Goal: Contribute content

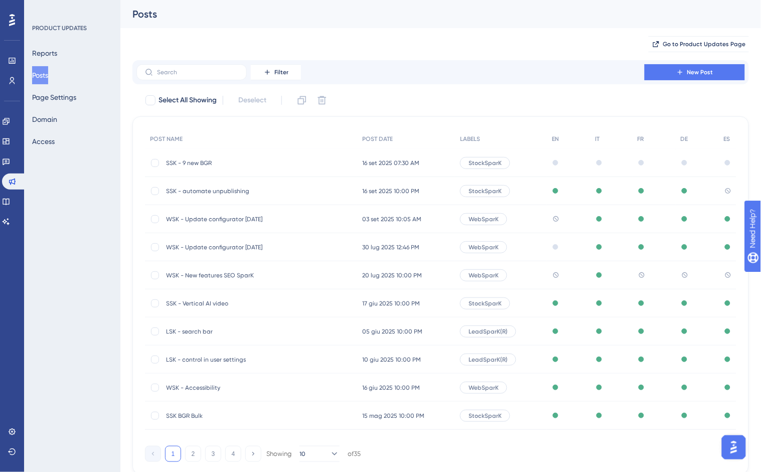
click at [216, 163] on span "SSK - 9 new BGR" at bounding box center [246, 163] width 161 height 8
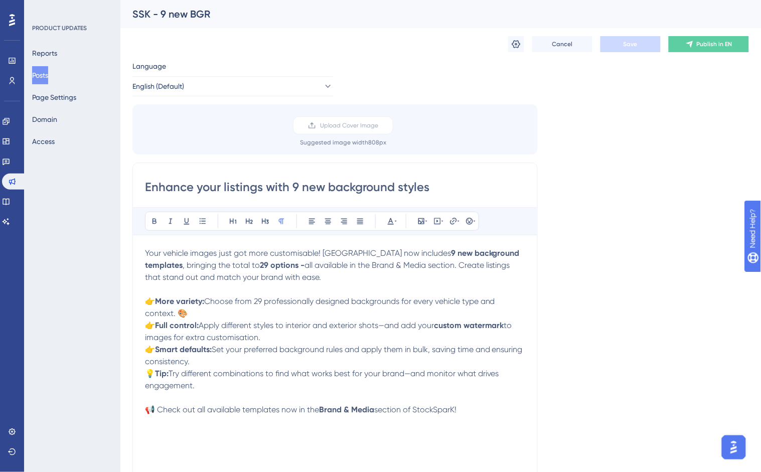
drag, startPoint x: 299, startPoint y: 188, endPoint x: 290, endPoint y: 190, distance: 9.7
click at [290, 190] on input "Enhance your listings with 9 new background styles" at bounding box center [335, 187] width 380 height 16
type input "Enhance your listings with 8 new background styles"
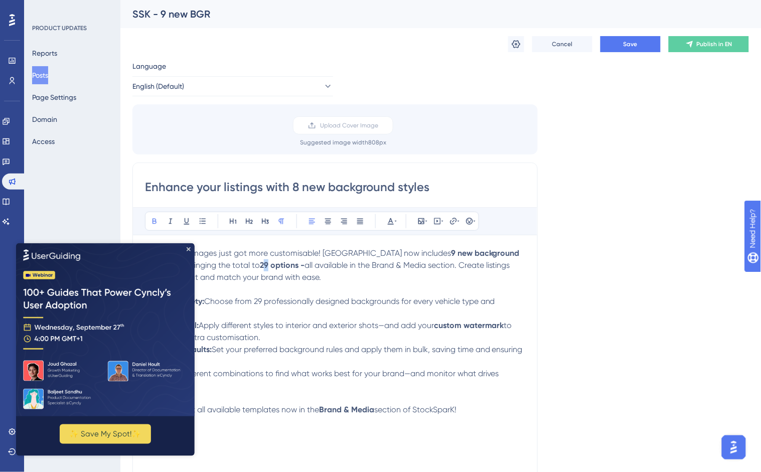
click at [266, 266] on strong "29 options -" at bounding box center [282, 265] width 45 height 10
click at [190, 247] on img at bounding box center [105, 329] width 179 height 173
click at [188, 246] on img at bounding box center [105, 329] width 179 height 173
click at [189, 249] on icon "Close Preview" at bounding box center [188, 249] width 4 height 4
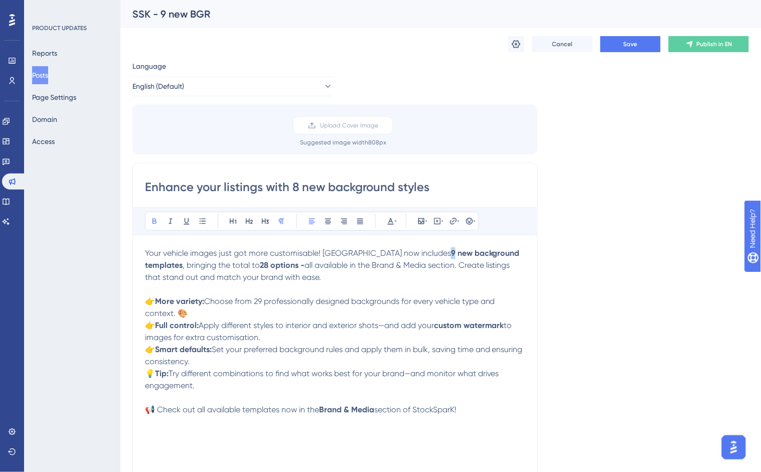
click at [418, 252] on strong "9 new background templates" at bounding box center [333, 259] width 377 height 22
click at [263, 304] on span "Choose from 29 professionally designed backgrounds for every vehicle type and c…" at bounding box center [321, 308] width 352 height 22
click at [634, 44] on span "Save" at bounding box center [631, 44] width 14 height 8
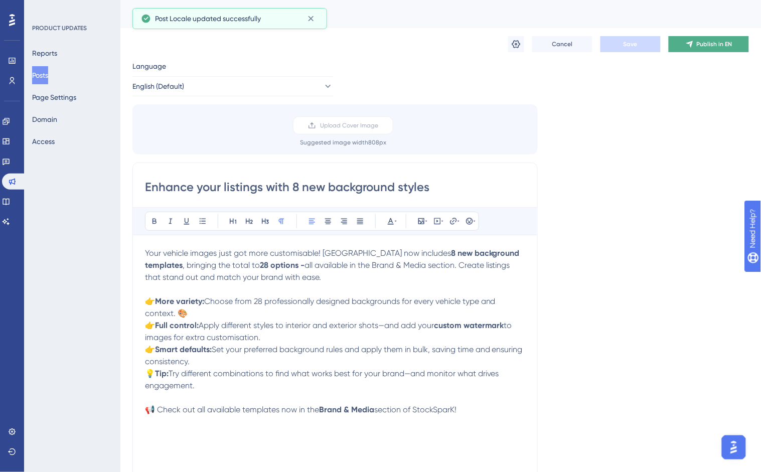
click at [715, 38] on button "Publish in EN" at bounding box center [709, 44] width 80 height 16
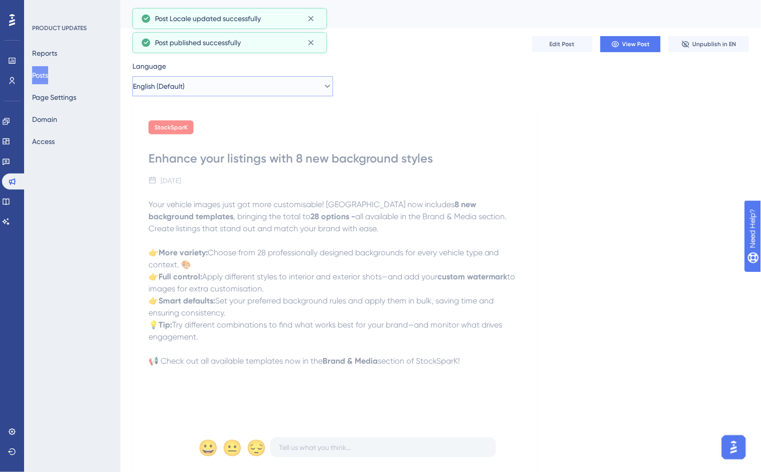
click at [238, 92] on button "English (Default)" at bounding box center [232, 86] width 201 height 20
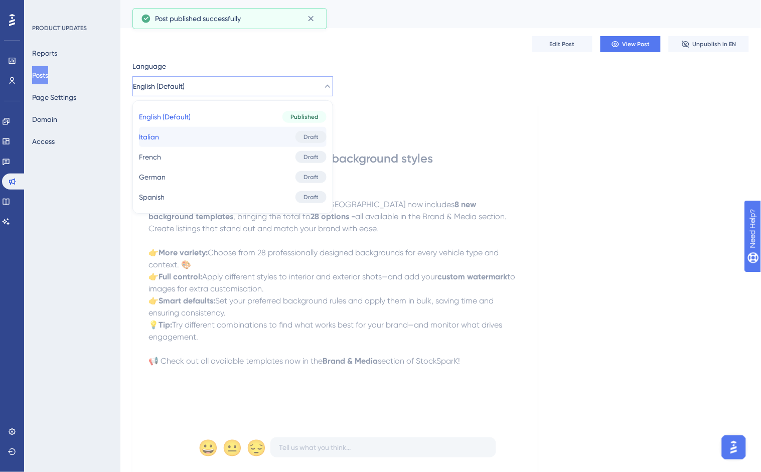
click at [220, 139] on button "Italian Italian Draft" at bounding box center [233, 137] width 188 height 20
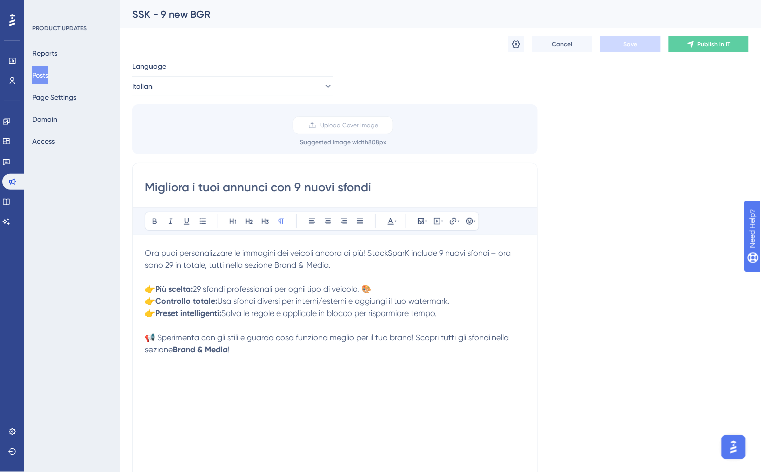
click at [295, 187] on input "Migliora i tuoi annunci con 9 nuovi sfondi" at bounding box center [335, 187] width 380 height 16
type input "Migliora i tuoi annunci con 8 nuovi sfondi"
click at [442, 250] on span "Ora puoi personalizzare le immagini dei veicoli ancora di più! StockSparK inclu…" at bounding box center [329, 259] width 368 height 22
click at [168, 267] on span "Ora puoi personalizzare le immagini dei veicoli ancora di più! StockSparK inclu…" at bounding box center [329, 259] width 369 height 22
click at [203, 286] on span "29 sfondi professionali per ogni tipo di veicolo. 🎨" at bounding box center [282, 290] width 179 height 10
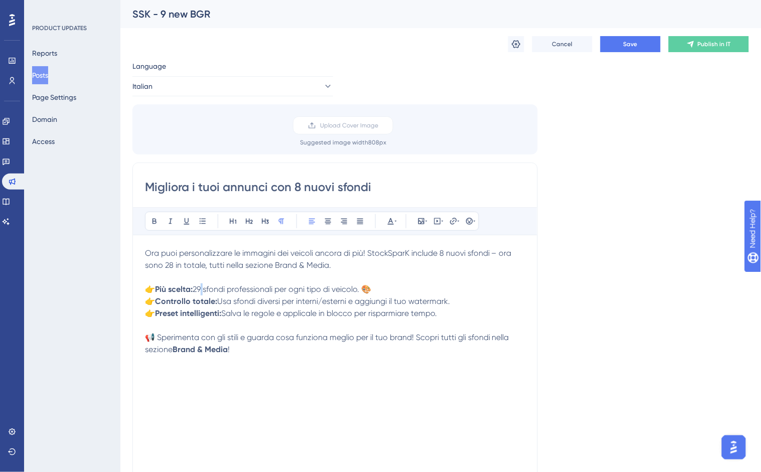
click at [206, 284] on p "👉 Più scelta: 29 sfondi professionali per ogni tipo di veicolo. 🎨" at bounding box center [335, 290] width 380 height 12
click at [621, 38] on button "Save" at bounding box center [631, 44] width 60 height 16
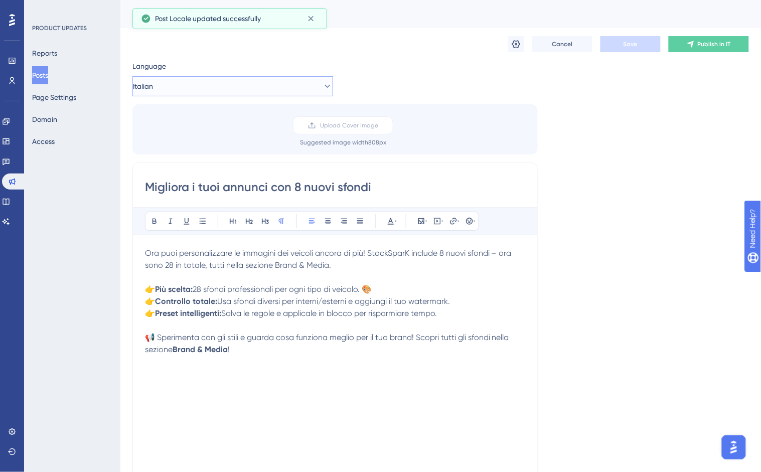
click at [182, 83] on button "Italian" at bounding box center [232, 86] width 201 height 20
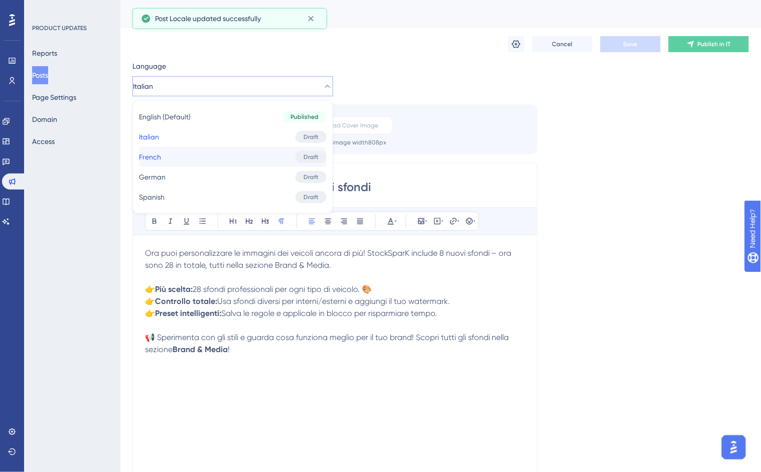
click at [183, 153] on button "French French Draft" at bounding box center [233, 157] width 188 height 20
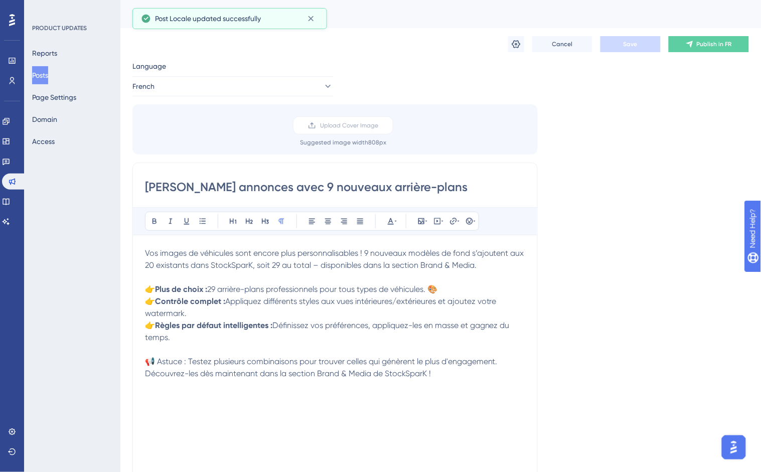
drag, startPoint x: 315, startPoint y: 191, endPoint x: 310, endPoint y: 192, distance: 5.6
click at [310, 192] on input "[PERSON_NAME] annonces avec 9 nouveaux arrière-plans" at bounding box center [335, 187] width 380 height 16
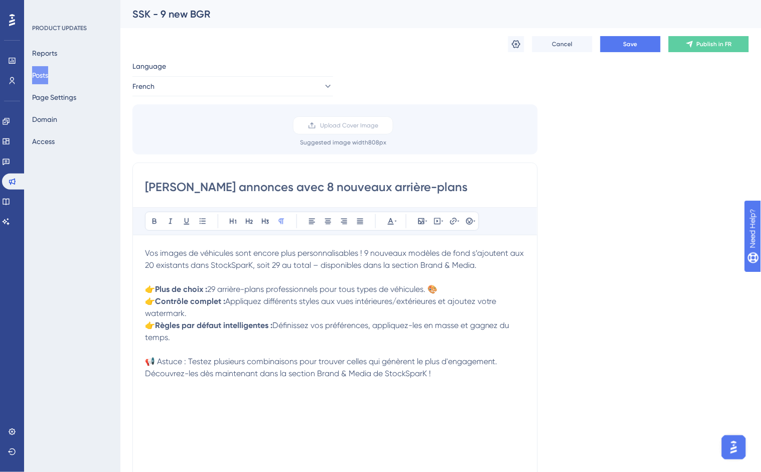
type input "[PERSON_NAME] annonces avec 8 nouveaux arrière-plans"
click at [367, 252] on span "Vos images de véhicules sont encore plus personnalisables ! 9 nouveaux modèles …" at bounding box center [335, 259] width 381 height 22
click at [293, 265] on span "Vos images de véhicules sont encore plus personnalisables ! 8 nouveaux modèles …" at bounding box center [336, 259] width 382 height 22
click at [218, 289] on span "29 arrière-plans professionnels pour tous types de véhicules. 🎨" at bounding box center [322, 290] width 230 height 10
click at [615, 37] on button "Save" at bounding box center [631, 44] width 60 height 16
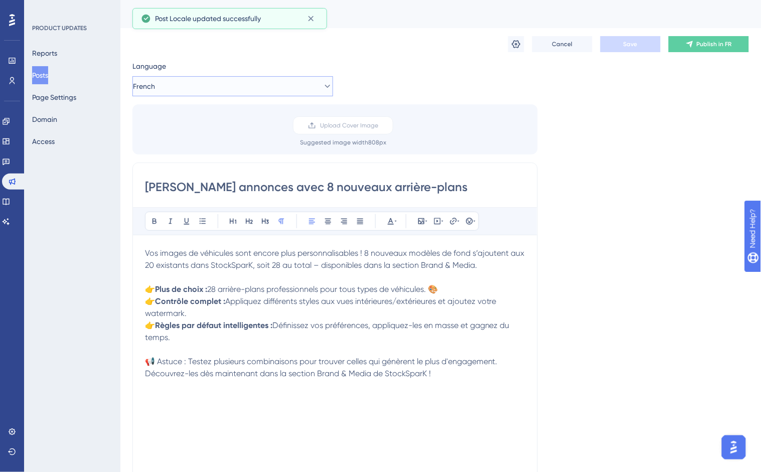
click at [181, 92] on button "French" at bounding box center [232, 86] width 201 height 20
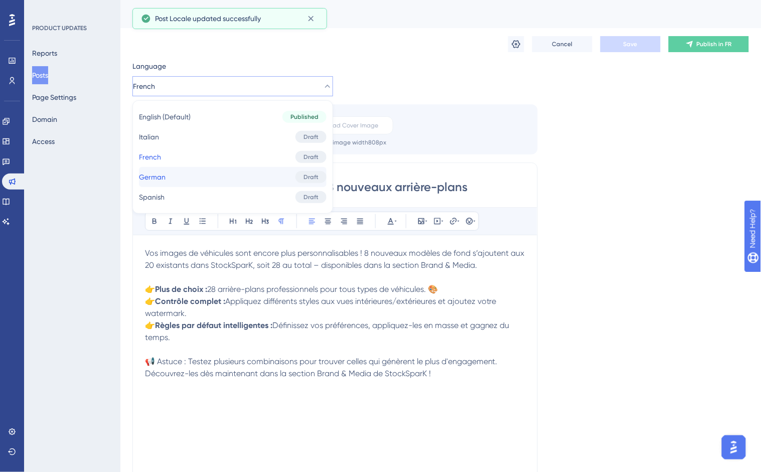
click at [189, 175] on button "German German Draft" at bounding box center [233, 177] width 188 height 20
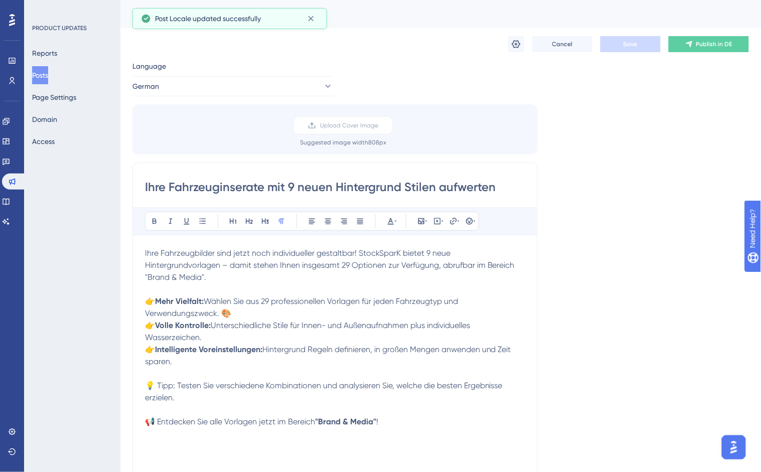
click at [290, 184] on input "Ihre Fahrzeuginserate mit 9 neuen Hintergrund Stilen aufwerten" at bounding box center [335, 187] width 380 height 16
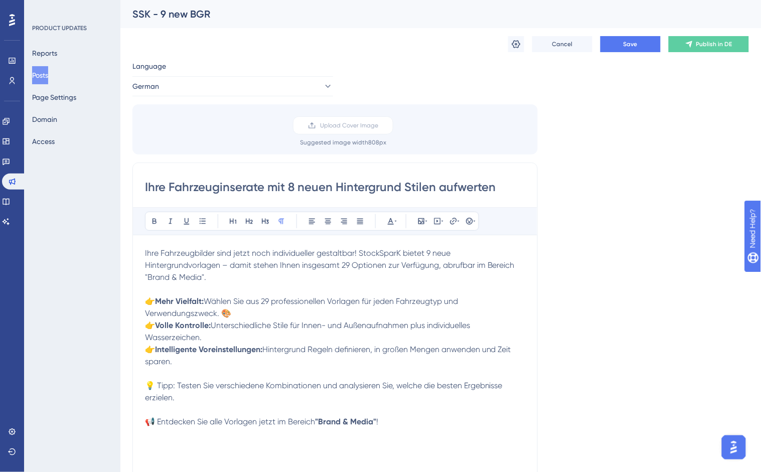
type input "Ihre Fahrzeuginserate mit 8 neuen Hintergrund Stilen aufwerten"
click at [347, 264] on span "Ihre Fahrzeugbilder sind jetzt noch individueller gestaltbar! StockSparK bietet…" at bounding box center [331, 265] width 372 height 34
click at [432, 253] on span "Ihre Fahrzeugbilder sind jetzt noch individueller gestaltbar! StockSparK bietet…" at bounding box center [331, 265] width 372 height 34
click at [272, 299] on span "Wählen Sie aus 29 professionellen Vorlagen für jeden Fahrzeugtyp und Verwendung…" at bounding box center [302, 308] width 315 height 22
click at [636, 50] on button "Save" at bounding box center [631, 44] width 60 height 16
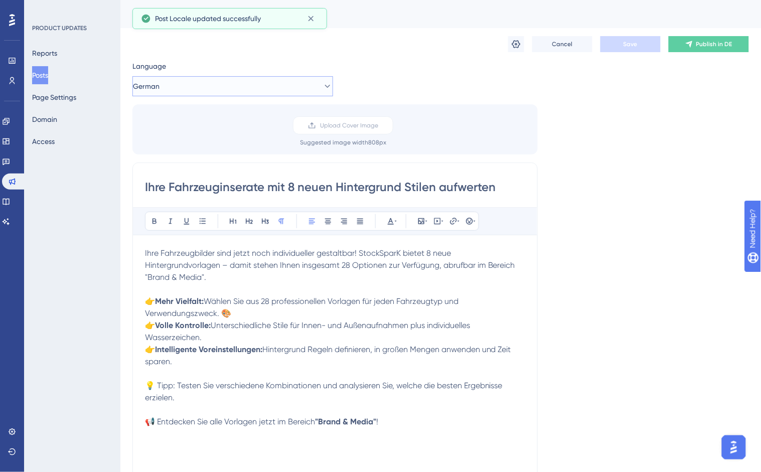
click at [238, 84] on button "German" at bounding box center [232, 86] width 201 height 20
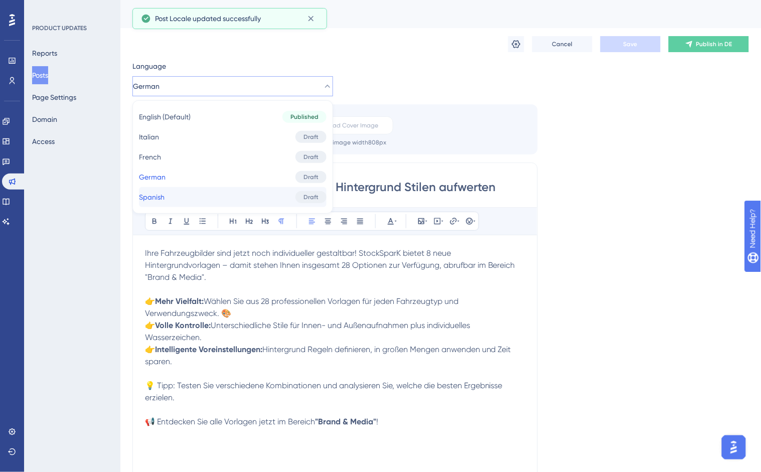
click at [241, 192] on button "Spanish Spanish Draft" at bounding box center [233, 197] width 188 height 20
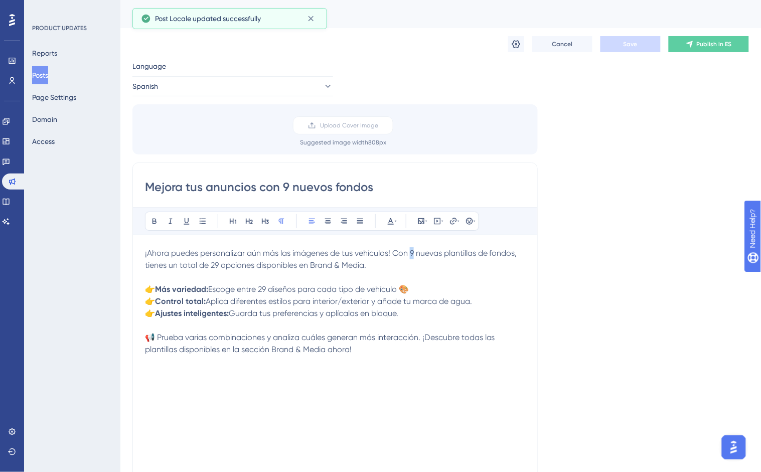
click at [411, 254] on span "¡Ahora puedes personalizar aún más las imágenes de tus vehículos! Con 9 nuevas …" at bounding box center [332, 259] width 374 height 22
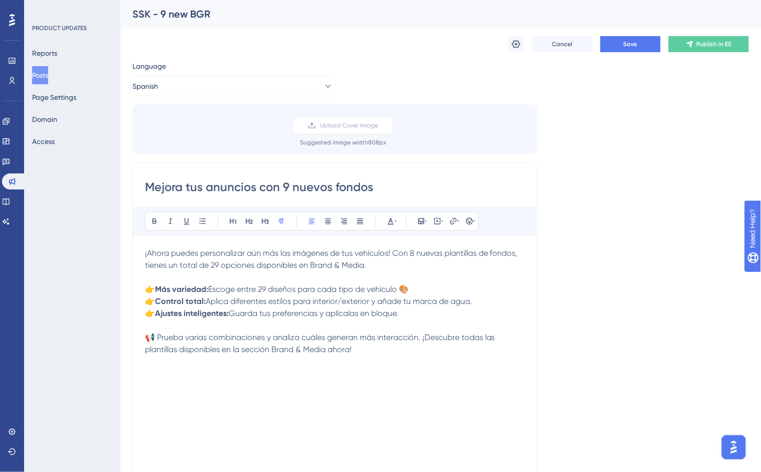
click at [284, 189] on input "Mejora tus anuncios con 9 nuevos fondos" at bounding box center [335, 187] width 380 height 16
type input "Mejora tus anuncios con 8 nuevos fondos"
click at [218, 263] on span "¡Ahora puedes personalizar aún más las imágenes de tus vehículos! Con 8 nuevas …" at bounding box center [332, 259] width 375 height 22
click at [266, 291] on span "Escoge entre 29 diseños para cada tipo de vehículo 🎨" at bounding box center [308, 290] width 201 height 10
click at [633, 46] on span "Save" at bounding box center [631, 44] width 14 height 8
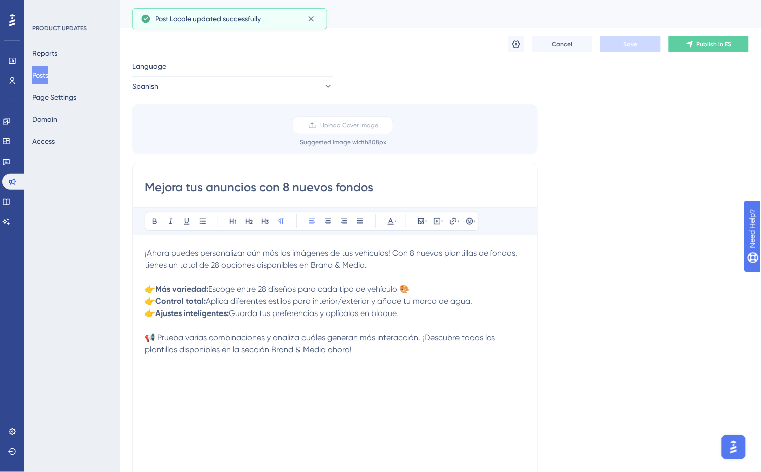
click at [46, 73] on button "Posts" at bounding box center [40, 75] width 16 height 18
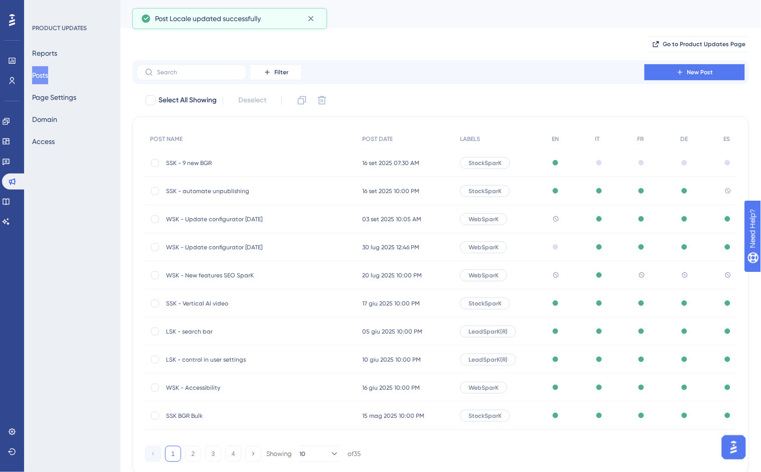
click at [231, 189] on span "SSK - automate unpublishing" at bounding box center [246, 191] width 161 height 8
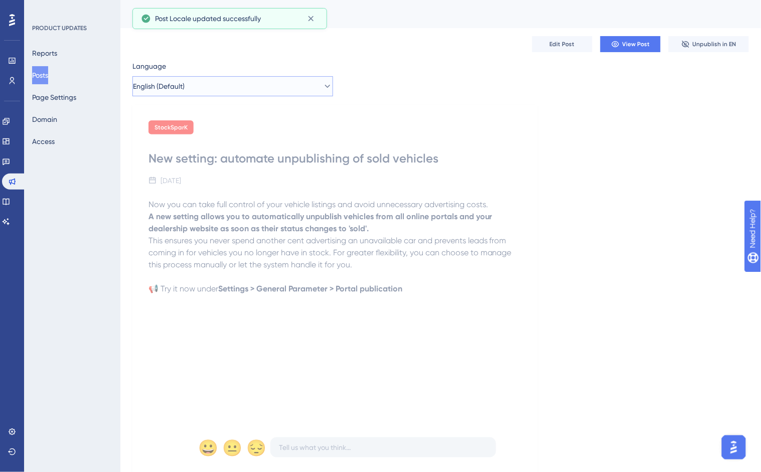
click at [275, 86] on button "English (Default)" at bounding box center [232, 86] width 201 height 20
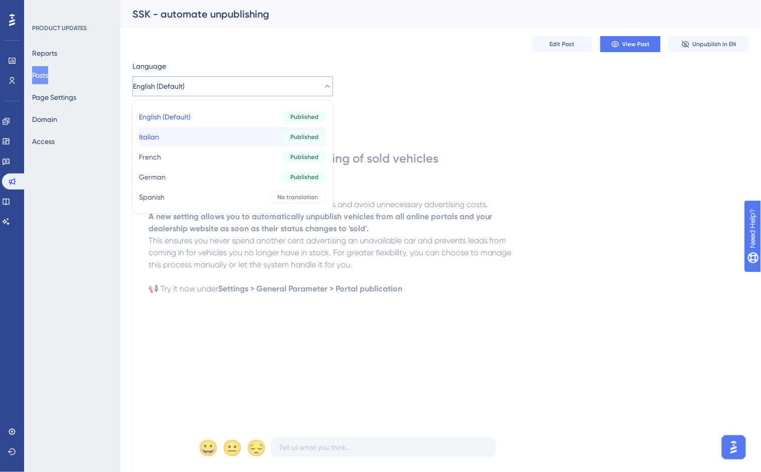
click at [261, 143] on button "Italian Italian Published" at bounding box center [233, 137] width 188 height 20
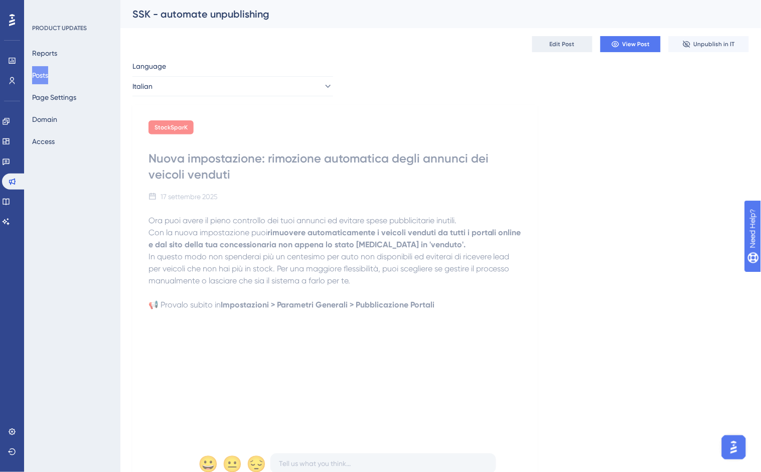
click at [563, 44] on span "Edit Post" at bounding box center [562, 44] width 25 height 8
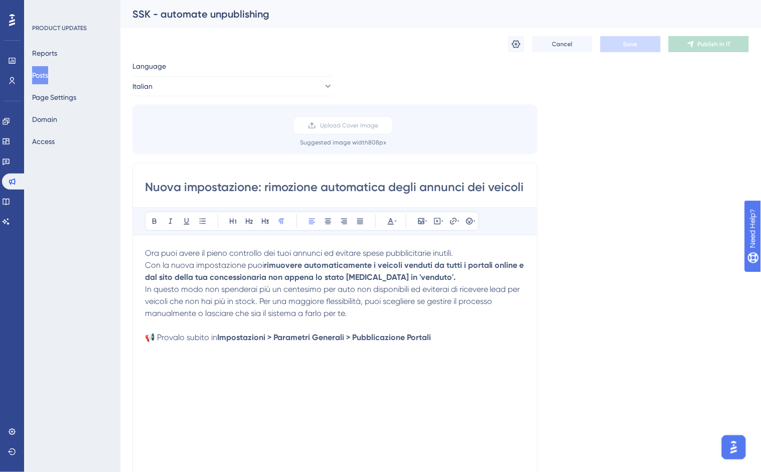
click at [359, 317] on p "In questo modo non spenderai più un centesimo per auto non disponibili ed evite…" at bounding box center [335, 302] width 380 height 36
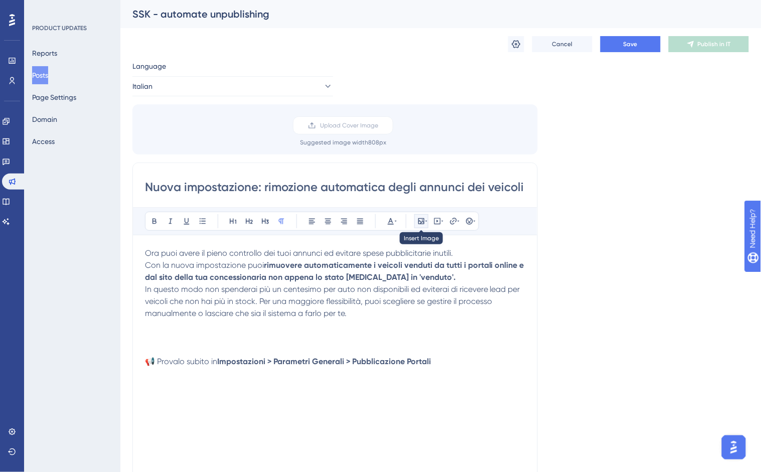
click at [423, 224] on icon at bounding box center [422, 221] width 6 height 6
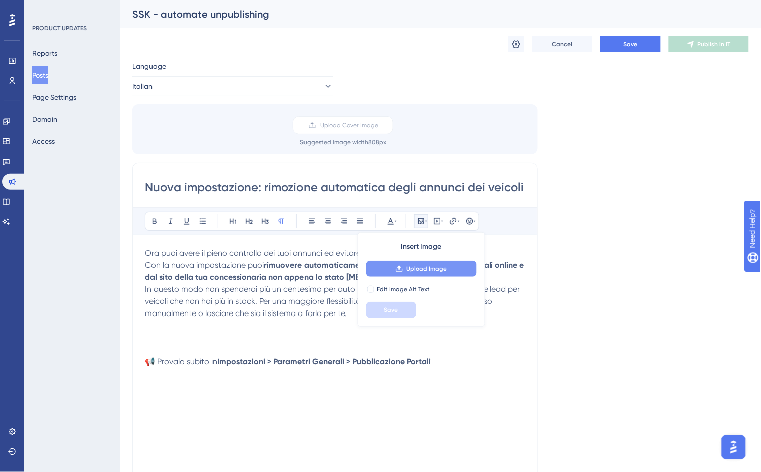
click at [417, 261] on button "Upload Image" at bounding box center [421, 269] width 110 height 16
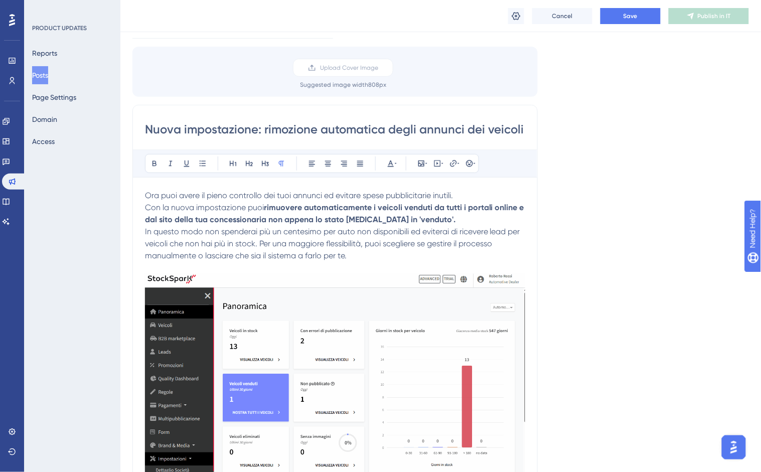
scroll to position [56, 0]
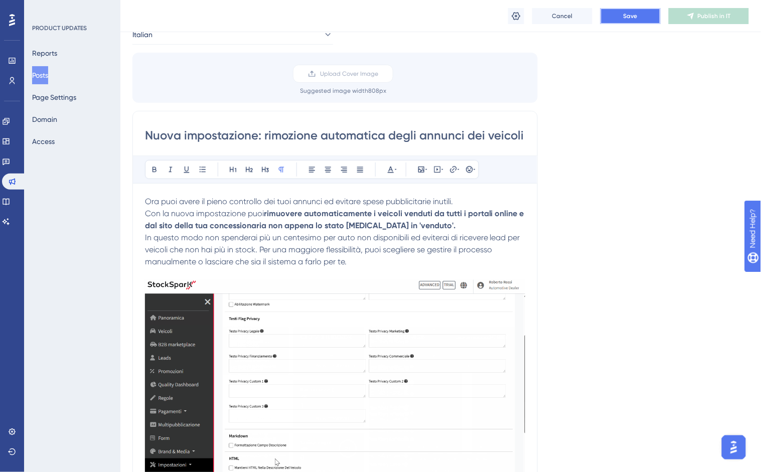
click at [645, 13] on button "Save" at bounding box center [631, 16] width 60 height 16
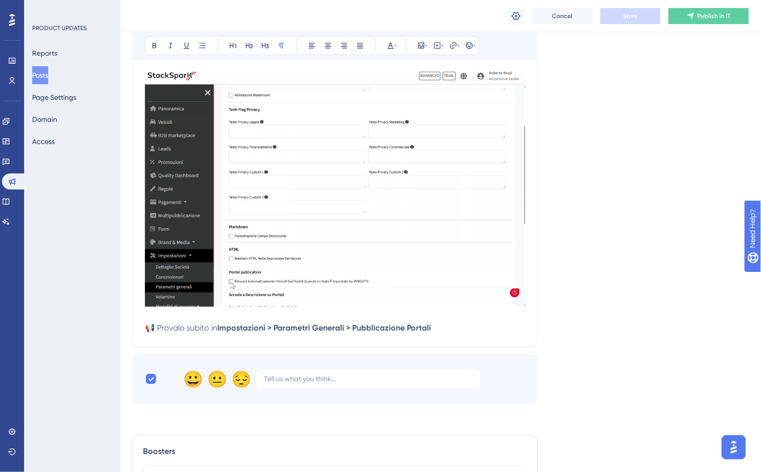
scroll to position [0, 0]
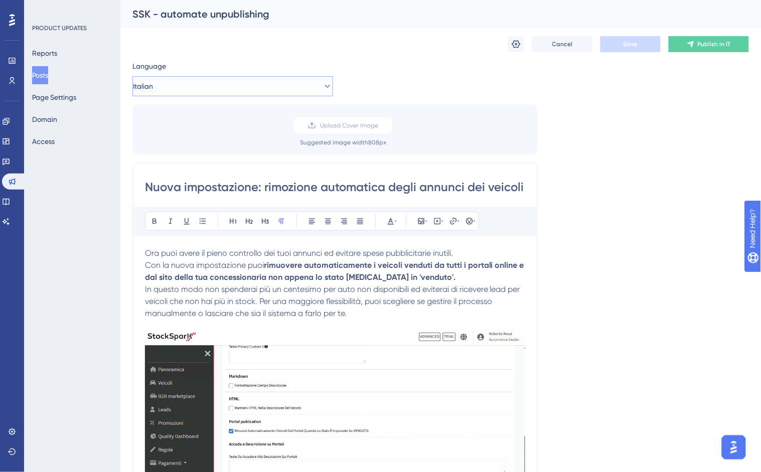
click at [209, 86] on button "Italian" at bounding box center [232, 86] width 201 height 20
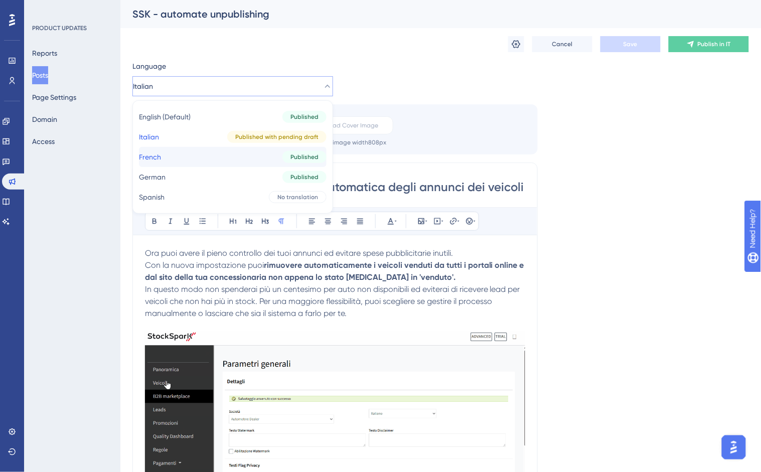
click at [261, 164] on button "French French Published" at bounding box center [233, 157] width 188 height 20
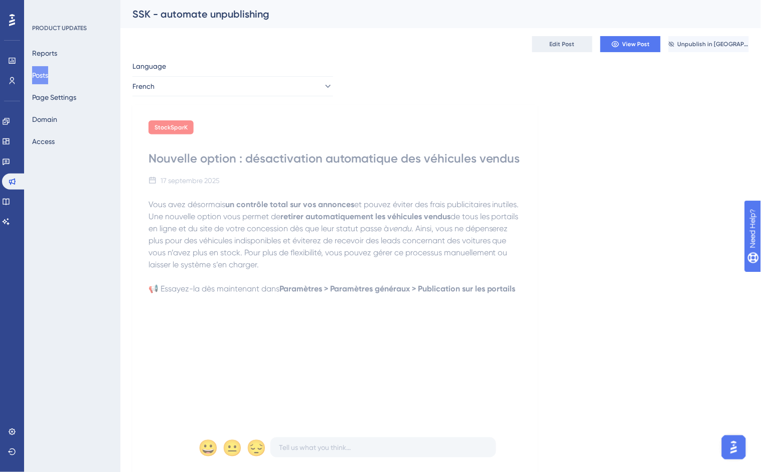
click at [554, 43] on span "Edit Post" at bounding box center [562, 44] width 25 height 8
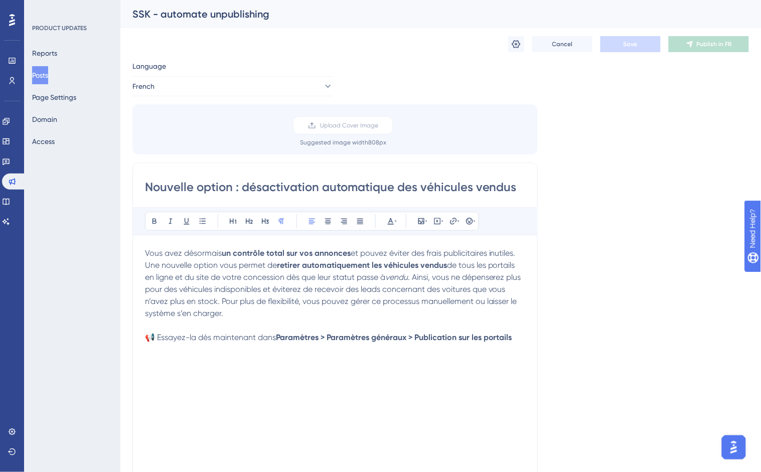
click at [247, 318] on p "Vous avez désormais un contrôle total sur vos annonces et pouvez éviter des fra…" at bounding box center [335, 283] width 380 height 72
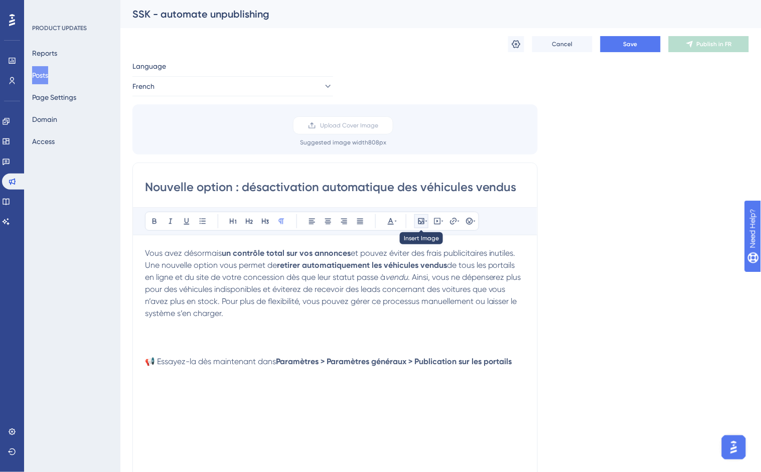
click at [426, 221] on icon at bounding box center [427, 221] width 2 height 8
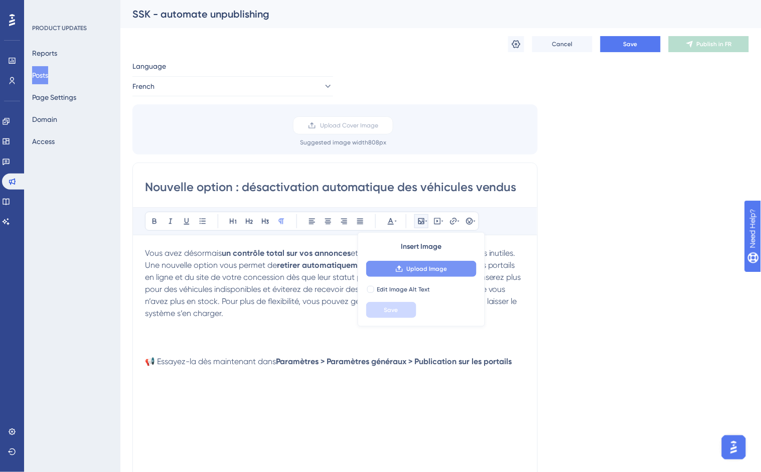
click at [404, 268] on button "Upload Image" at bounding box center [421, 269] width 110 height 16
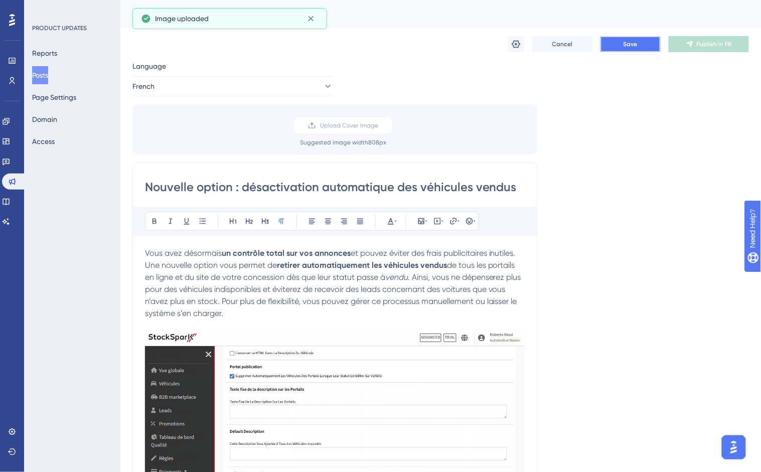
click at [631, 47] on span "Save" at bounding box center [631, 44] width 14 height 8
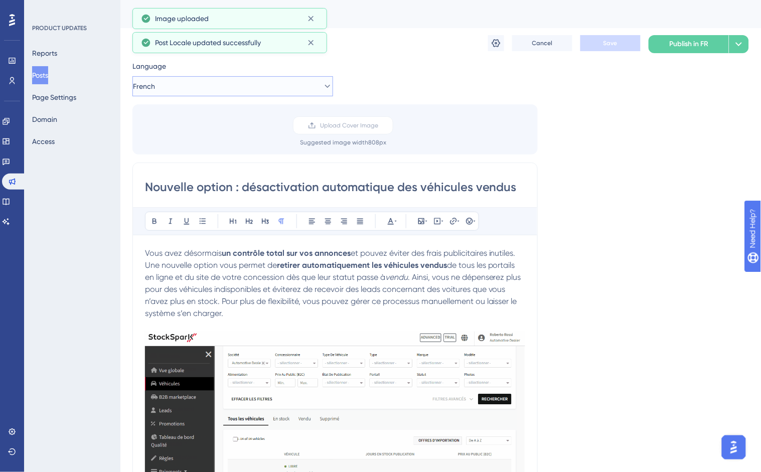
click at [277, 87] on button "French" at bounding box center [232, 86] width 201 height 20
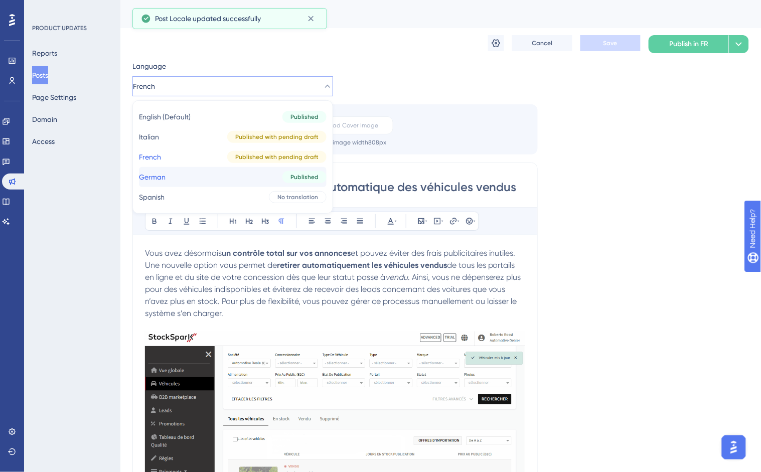
click at [243, 177] on button "German German Published" at bounding box center [233, 177] width 188 height 20
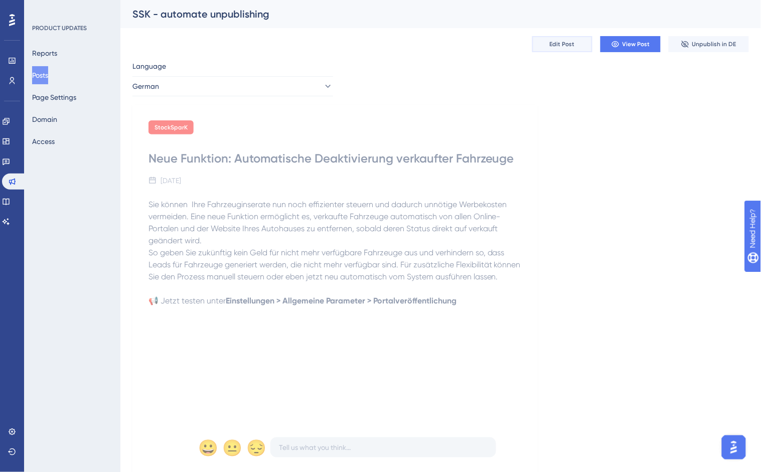
click at [578, 42] on button "Edit Post" at bounding box center [562, 44] width 60 height 16
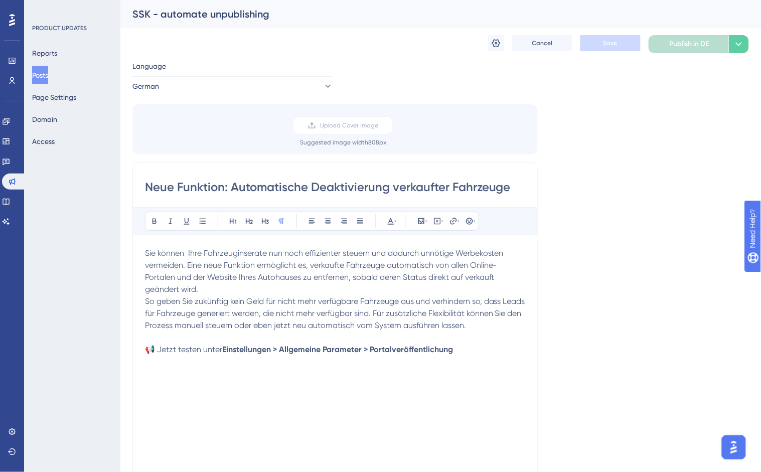
click at [499, 326] on p "So geben Sie zukünftig kein Geld für nicht mehr verfügbare Fahrzeuge aus und ve…" at bounding box center [335, 314] width 380 height 36
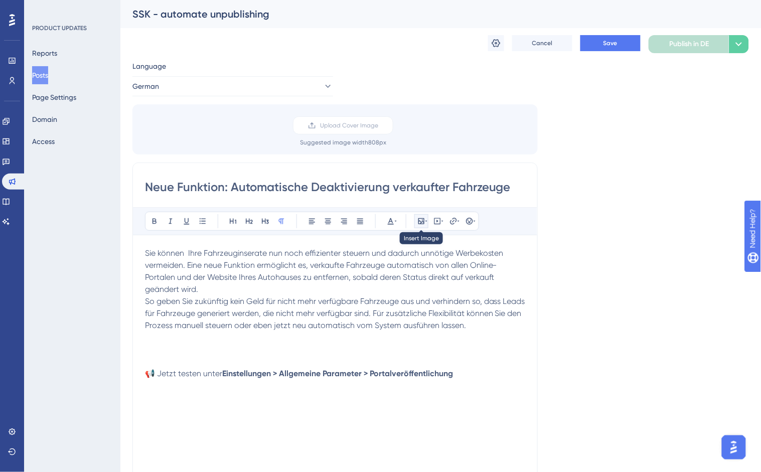
click at [418, 223] on icon at bounding box center [422, 221] width 8 height 8
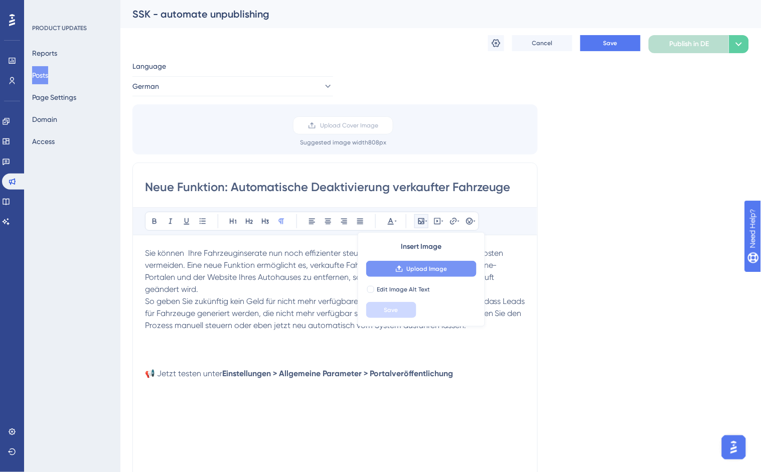
click at [397, 273] on button "Upload Image" at bounding box center [421, 269] width 110 height 16
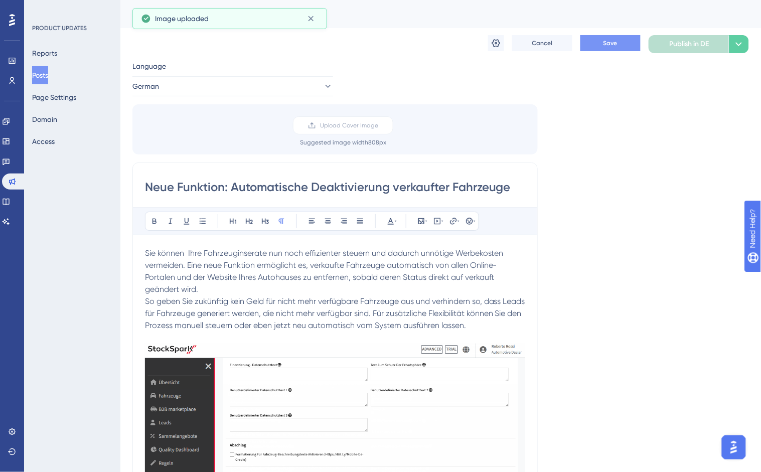
click at [603, 44] on button "Save" at bounding box center [611, 43] width 60 height 16
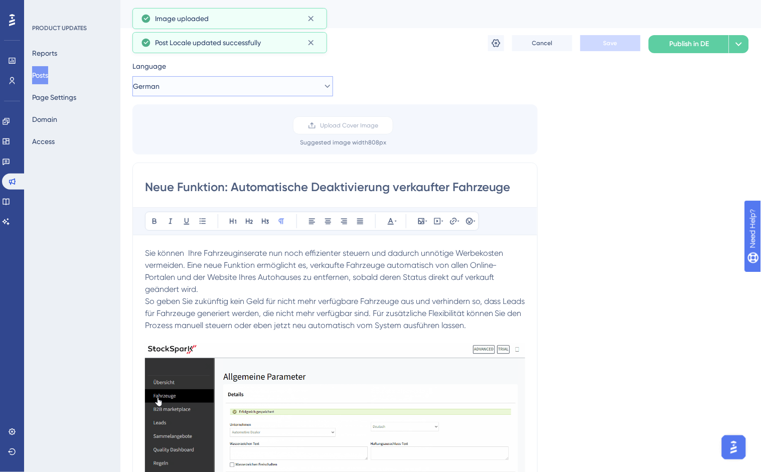
click at [213, 86] on button "German" at bounding box center [232, 86] width 201 height 20
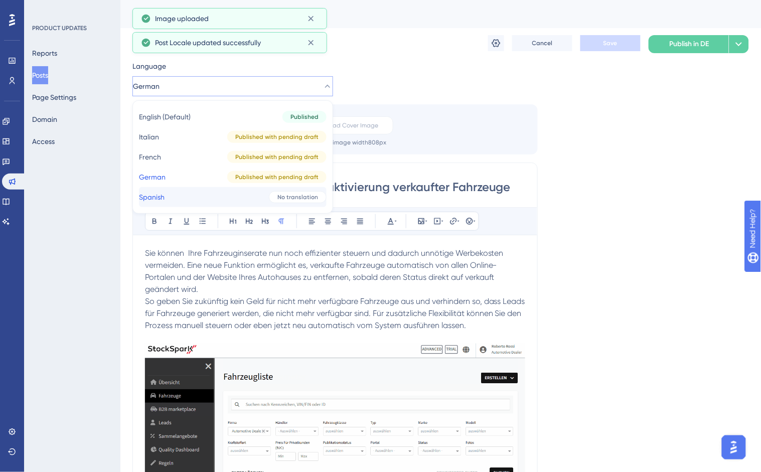
click at [173, 202] on button "Spanish Spanish No translation" at bounding box center [233, 197] width 188 height 20
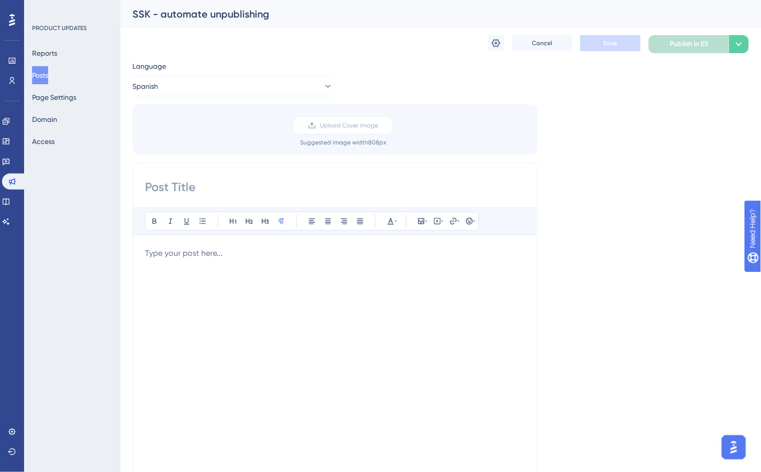
click at [210, 194] on input at bounding box center [335, 187] width 380 height 16
paste input "Nueva opción: despublicación automática de vehículos vendidos"
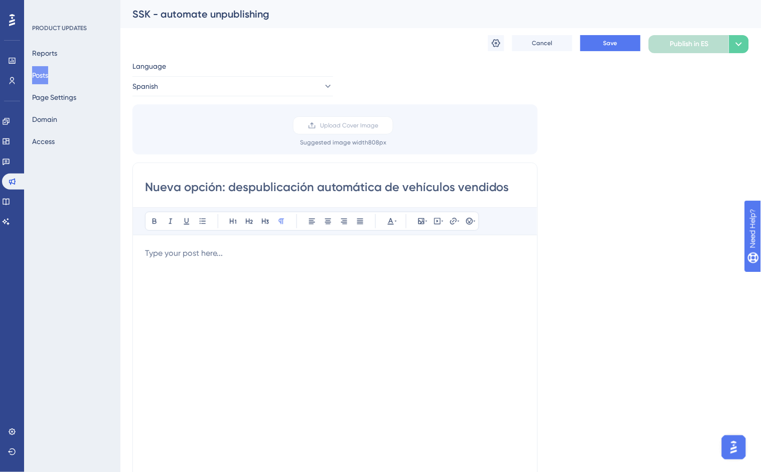
type input "Nueva opción: despublicación automática de vehículos vendidos"
click at [168, 252] on p at bounding box center [335, 253] width 380 height 12
click at [194, 259] on p at bounding box center [335, 253] width 380 height 12
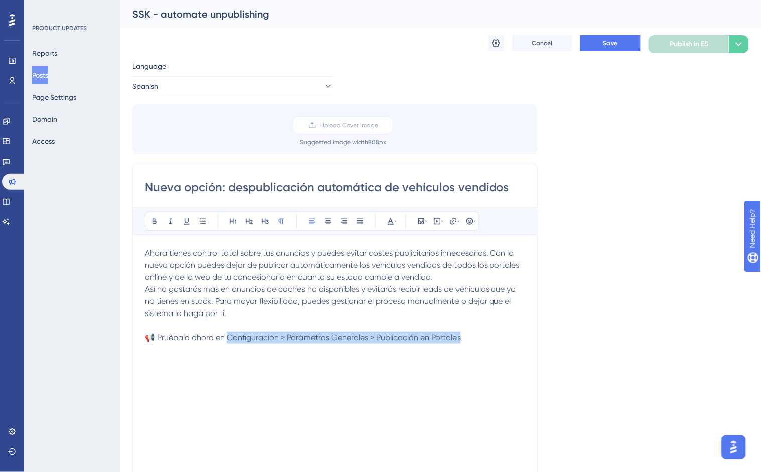
drag, startPoint x: 488, startPoint y: 338, endPoint x: 228, endPoint y: 339, distance: 259.5
click at [228, 339] on p "📢 Pruébalo ahora en Configuración > Parámetros Generales > Publicación en Porta…" at bounding box center [335, 338] width 380 height 12
click at [151, 218] on icon at bounding box center [155, 221] width 8 height 8
drag, startPoint x: 216, startPoint y: 332, endPoint x: 224, endPoint y: 331, distance: 8.1
click at [216, 332] on p "📢 Pruébalo ahora en Configuración > Parámetros Generales > Publicación en Porta…" at bounding box center [335, 338] width 380 height 12
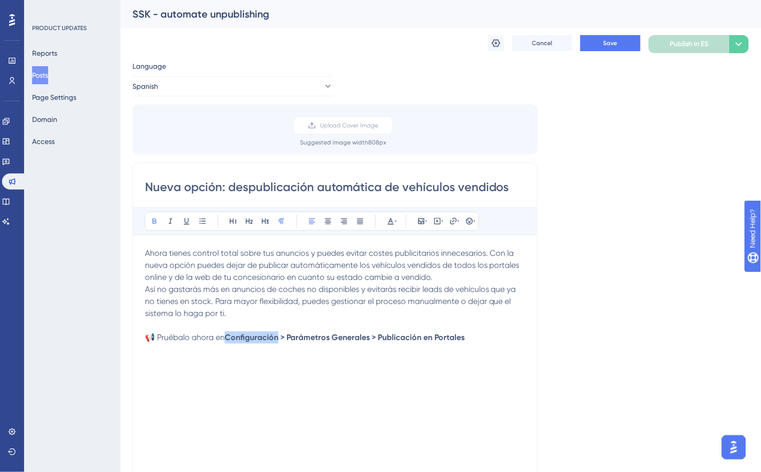
drag, startPoint x: 279, startPoint y: 338, endPoint x: 229, endPoint y: 343, distance: 49.9
click at [229, 343] on p "📢 Pruébalo ahora en Configuración > Parámetros Generales > Publicación en Porta…" at bounding box center [335, 338] width 380 height 12
click at [242, 315] on p "Así no gastarás más en anuncios de coches no disponibles y evitarás recibir lea…" at bounding box center [335, 302] width 380 height 36
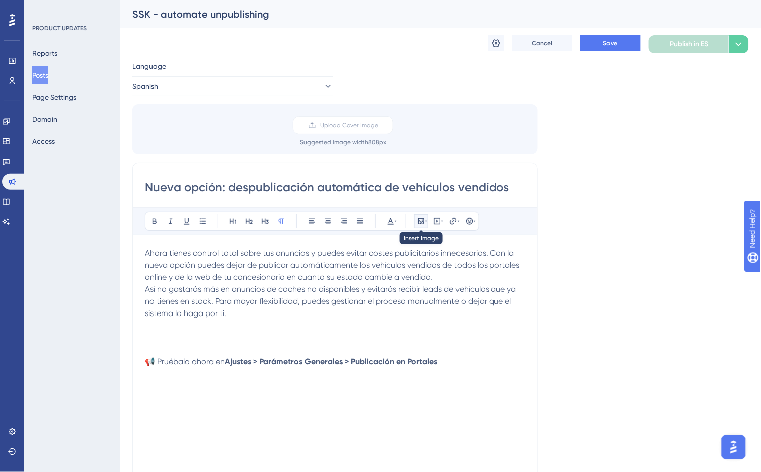
click at [419, 221] on icon at bounding box center [422, 221] width 6 height 6
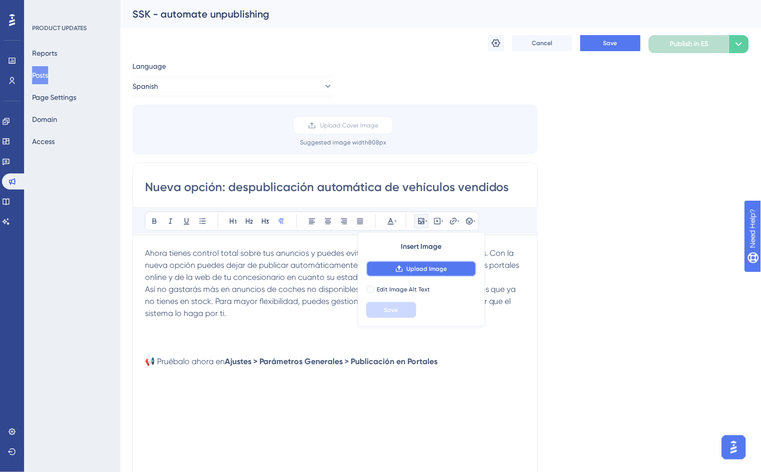
click at [412, 261] on button "Upload Image" at bounding box center [421, 269] width 110 height 16
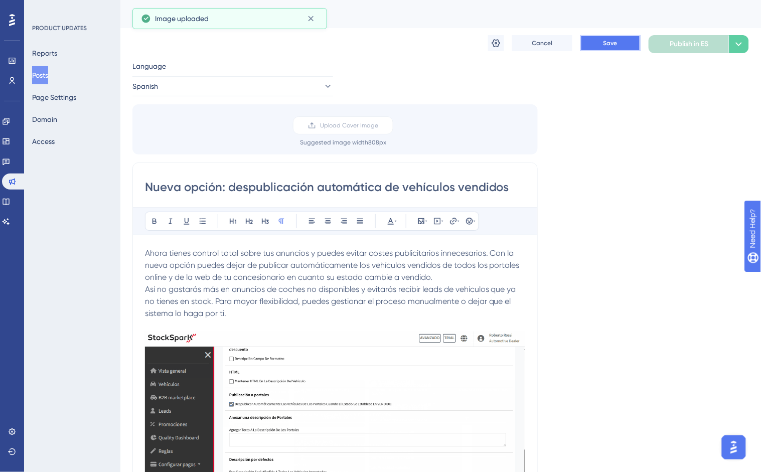
click at [596, 42] on button "Save" at bounding box center [611, 43] width 60 height 16
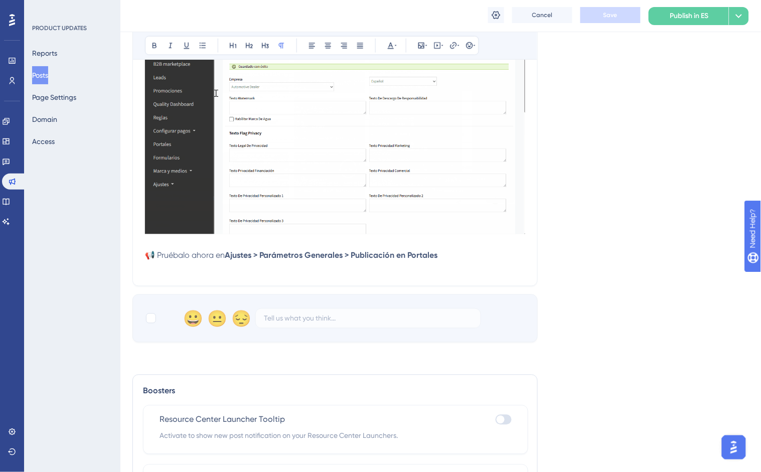
scroll to position [390, 0]
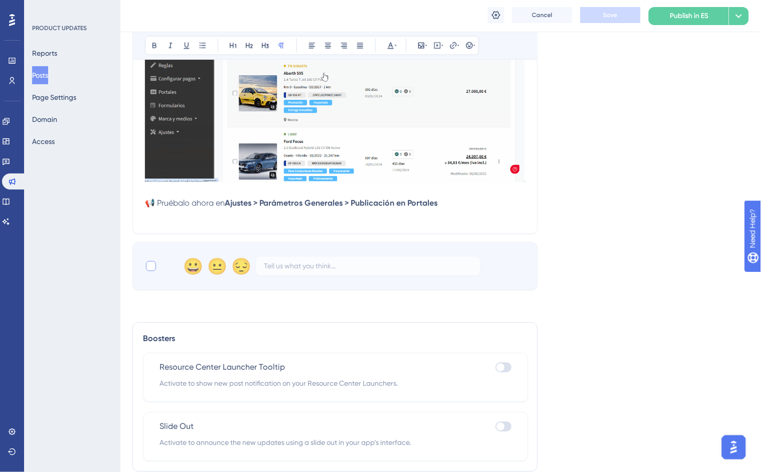
click at [155, 267] on div at bounding box center [151, 266] width 10 height 10
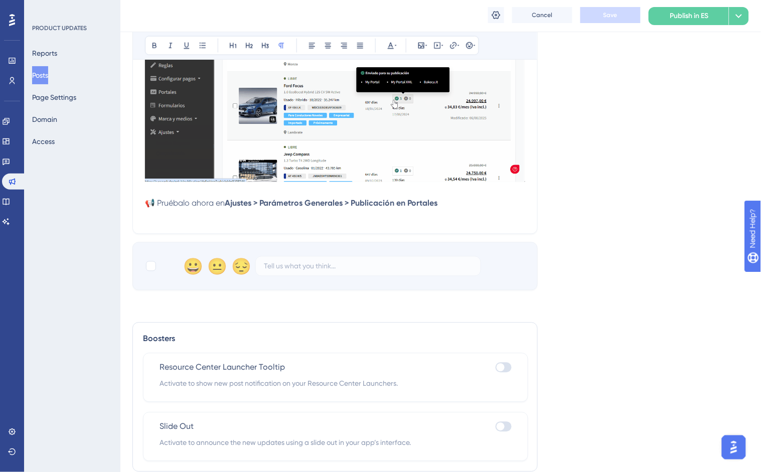
checkbox input "true"
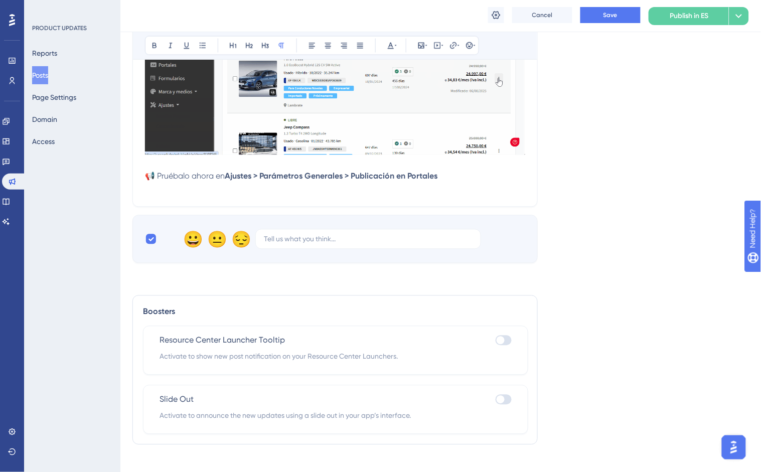
scroll to position [430, 0]
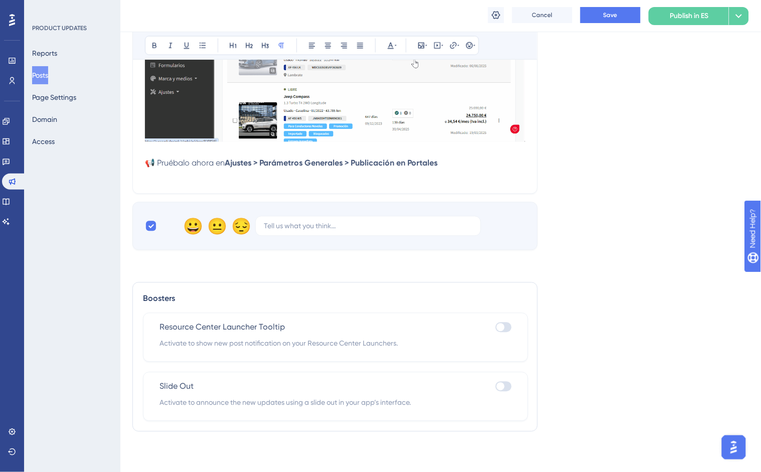
click at [506, 392] on label at bounding box center [504, 387] width 16 height 12
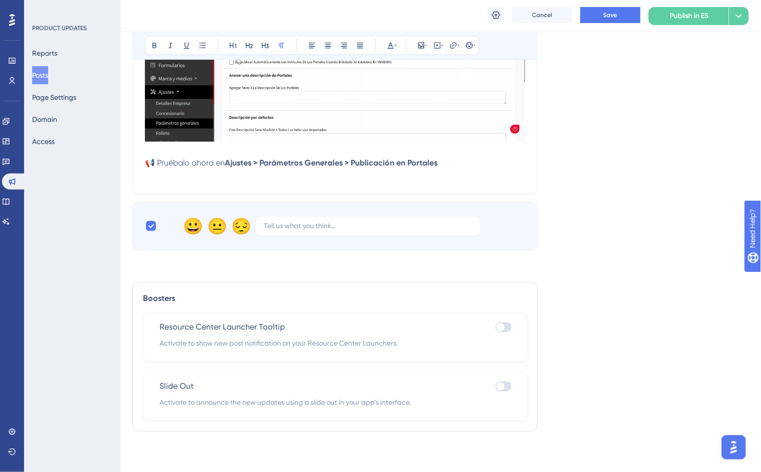
click at [496, 387] on input "checkbox" at bounding box center [495, 386] width 1 height 1
checkbox input "true"
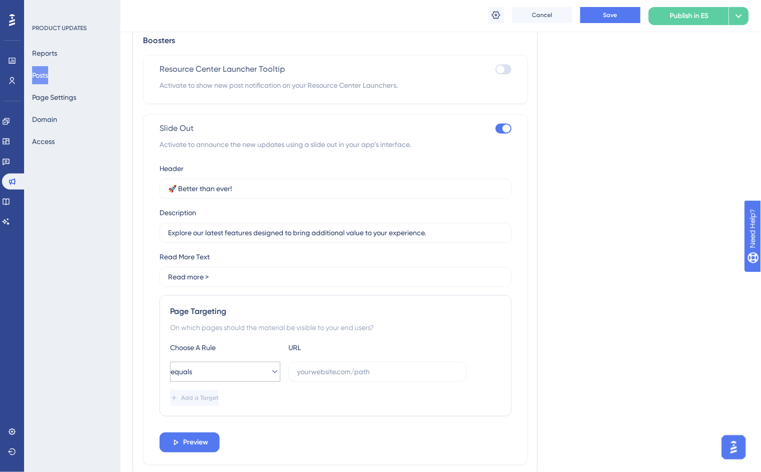
scroll to position [709, 0]
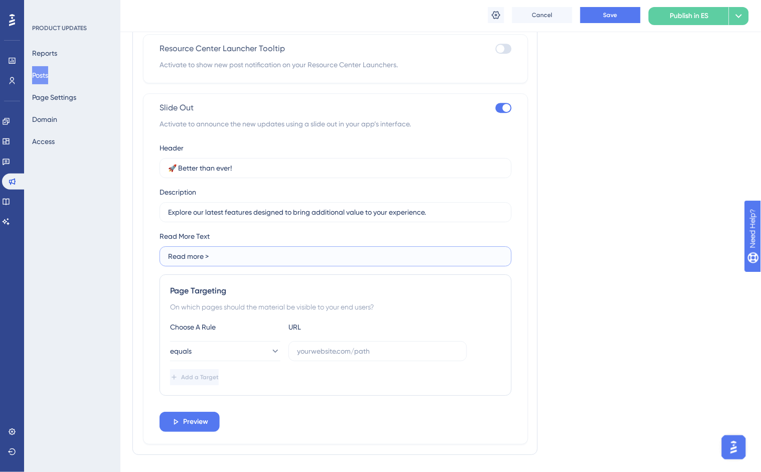
drag, startPoint x: 216, startPoint y: 257, endPoint x: 127, endPoint y: 267, distance: 89.3
paste input "Leer más"
type input "Leer más >"
click at [304, 358] on label at bounding box center [378, 351] width 179 height 20
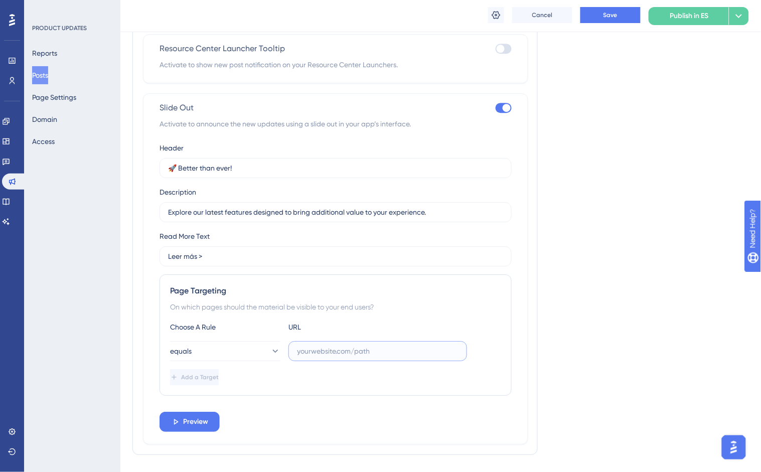
click at [304, 357] on input "text" at bounding box center [378, 351] width 162 height 11
click at [258, 353] on button "equals" at bounding box center [225, 351] width 110 height 20
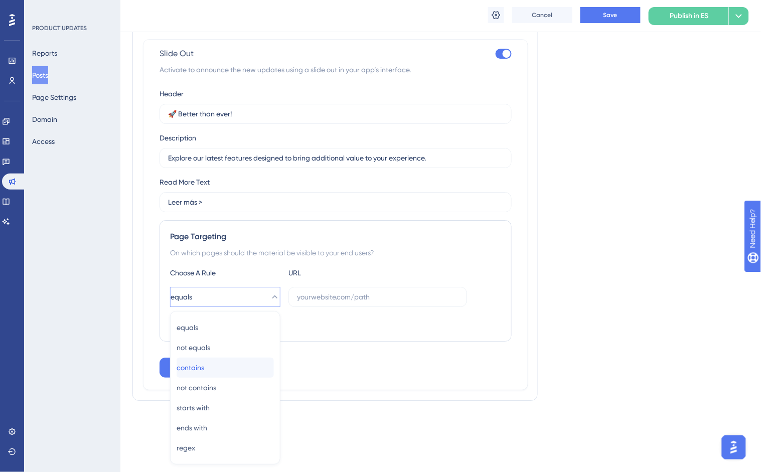
click at [218, 365] on div "contains contains" at bounding box center [225, 368] width 97 height 20
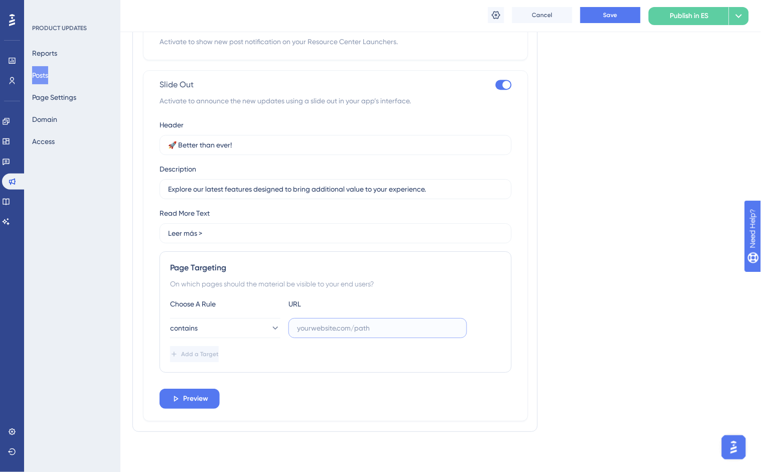
click at [318, 331] on input "text" at bounding box center [378, 328] width 162 height 11
paste input "carspark.dealerk."
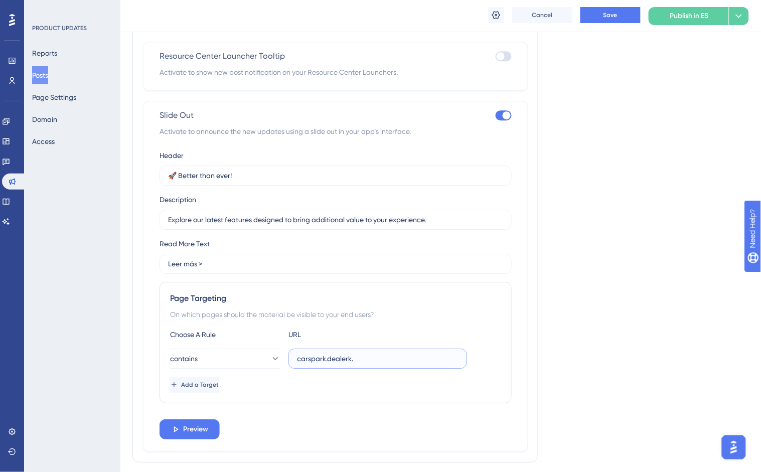
scroll to position [621, 0]
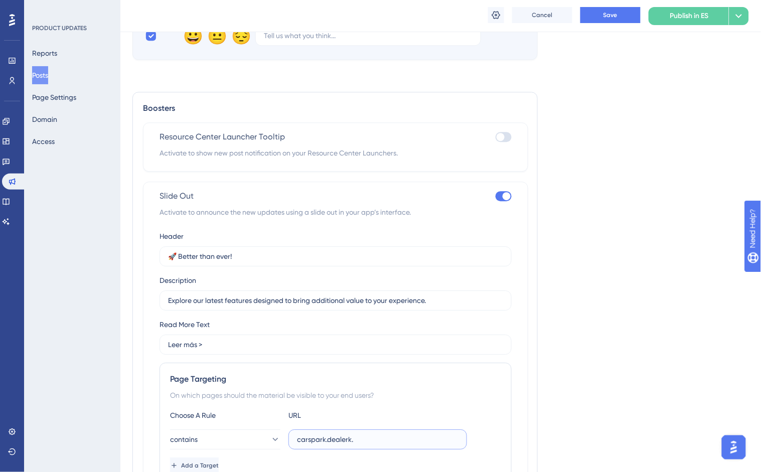
type input "carspark.dealerk."
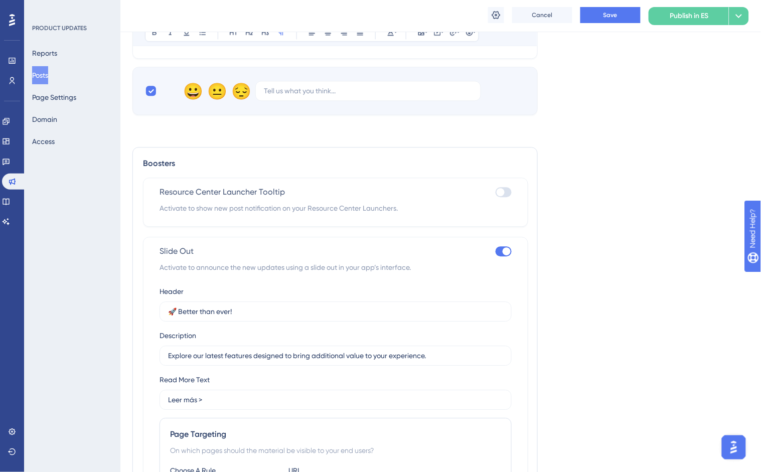
scroll to position [565, 0]
drag, startPoint x: 207, startPoint y: 314, endPoint x: 139, endPoint y: 319, distance: 68.4
click at [139, 319] on div "Boosters Resource Center Launcher Tooltip Activate to show new post notificatio…" at bounding box center [335, 374] width 406 height 452
paste input "Nuevas actualizaciones ya disponibles"
type input "🚀 Nuevas actualizaciones ya disponibles"
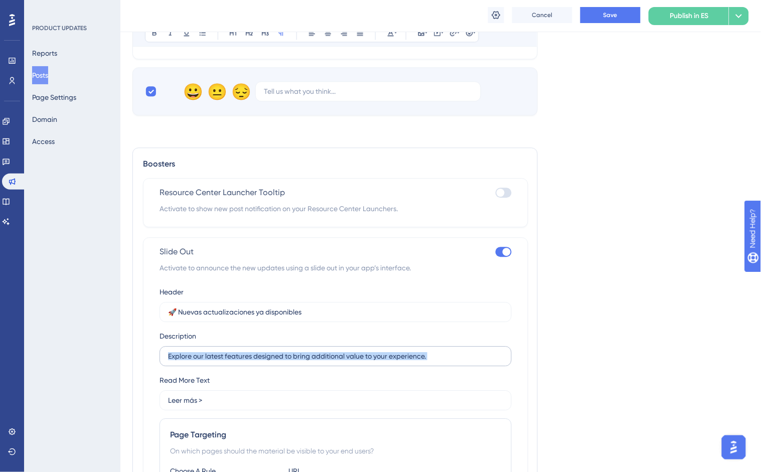
drag, startPoint x: 455, startPoint y: 363, endPoint x: 161, endPoint y: 360, distance: 294.1
click at [161, 360] on label "Explore our latest features designed to bring additional value to your experien…" at bounding box center [336, 356] width 352 height 20
click at [248, 358] on input "Explore our latest features designed to bring additional value to your experien…" at bounding box center [335, 356] width 335 height 11
drag, startPoint x: 437, startPoint y: 358, endPoint x: 159, endPoint y: 363, distance: 278.1
click at [159, 363] on div "Slide Out Activate to announce the new updates using a slide out in your app’s …" at bounding box center [335, 412] width 385 height 351
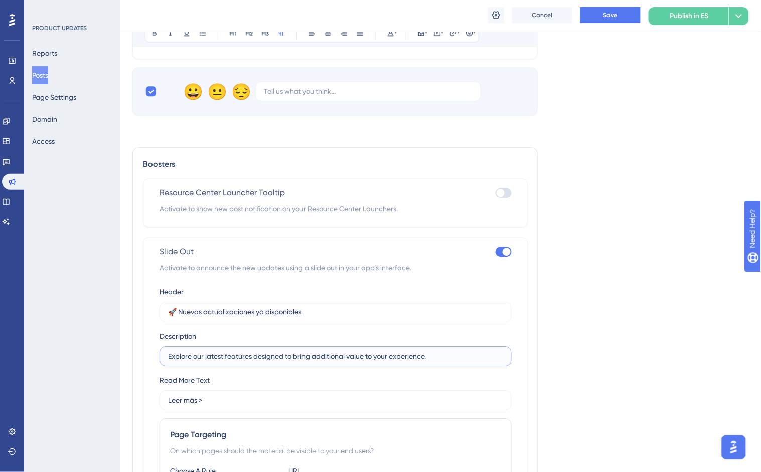
paste input "a la opción de despublicar automáticamente los anuncios de vehículos"
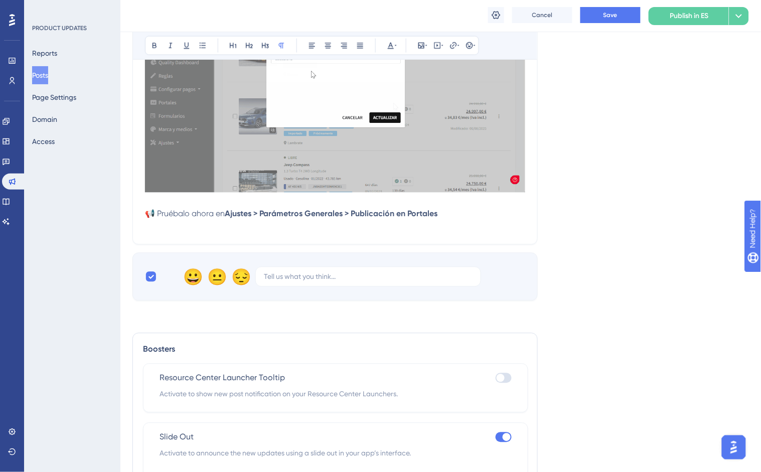
scroll to position [342, 0]
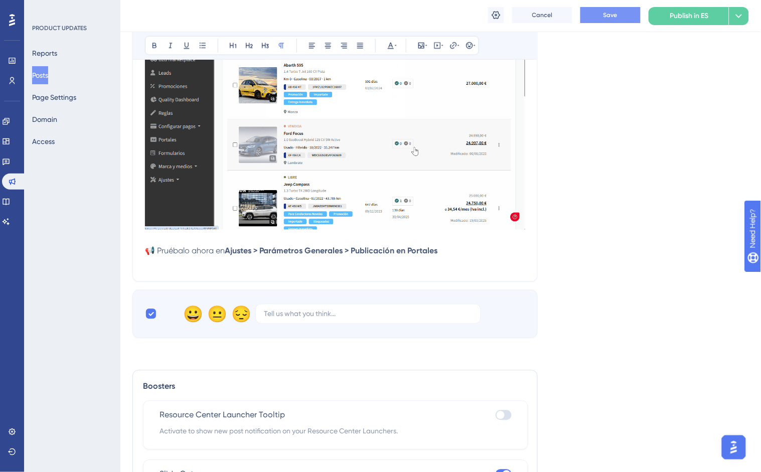
type input "Explora la opción de despublicar automáticamente los anuncios de vehículos."
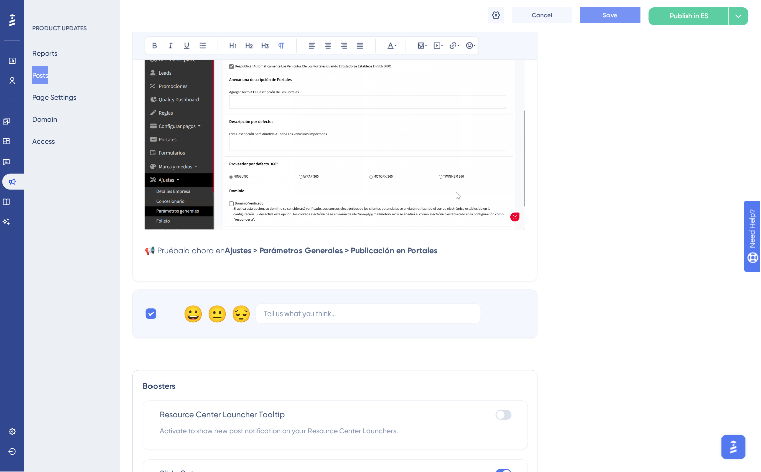
click at [598, 14] on button "Save" at bounding box center [611, 15] width 60 height 16
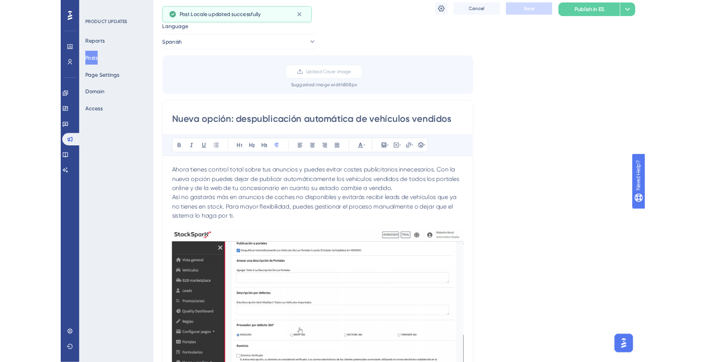
scroll to position [0, 0]
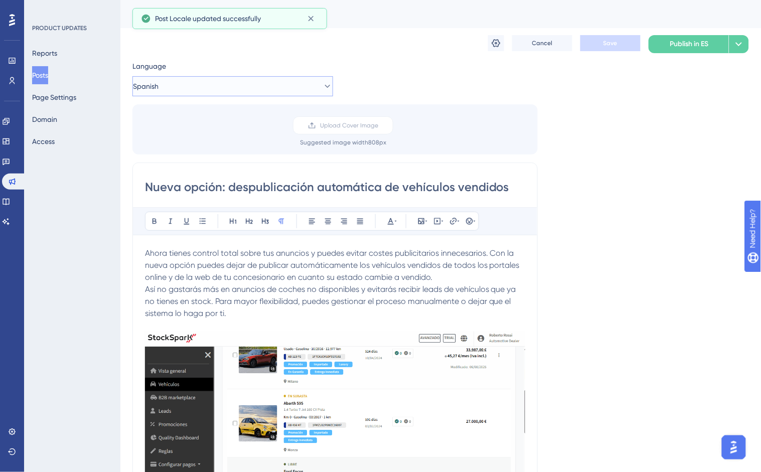
click at [243, 87] on button "Spanish" at bounding box center [232, 86] width 201 height 20
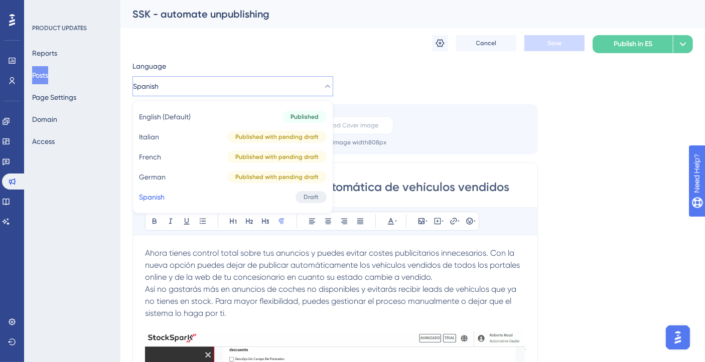
click at [601, 89] on div "Language Spanish English (Default) English (Default) Published Italian Italian …" at bounding box center [412, 368] width 561 height 616
